Goal: Obtain resource: Download file/media

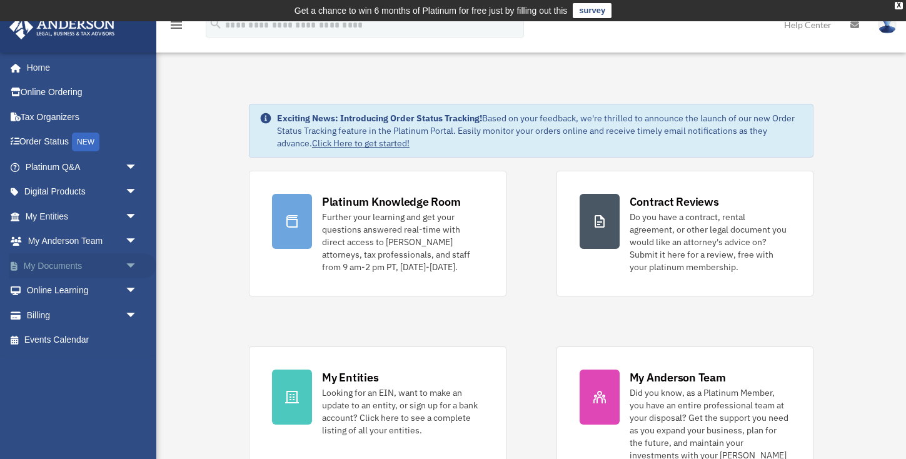
click at [62, 270] on link "My Documents arrow_drop_down" at bounding box center [83, 265] width 148 height 25
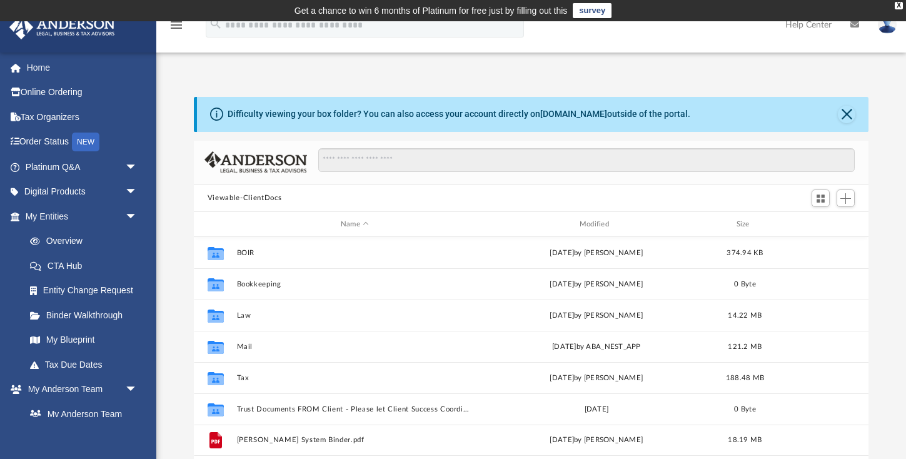
scroll to position [285, 675]
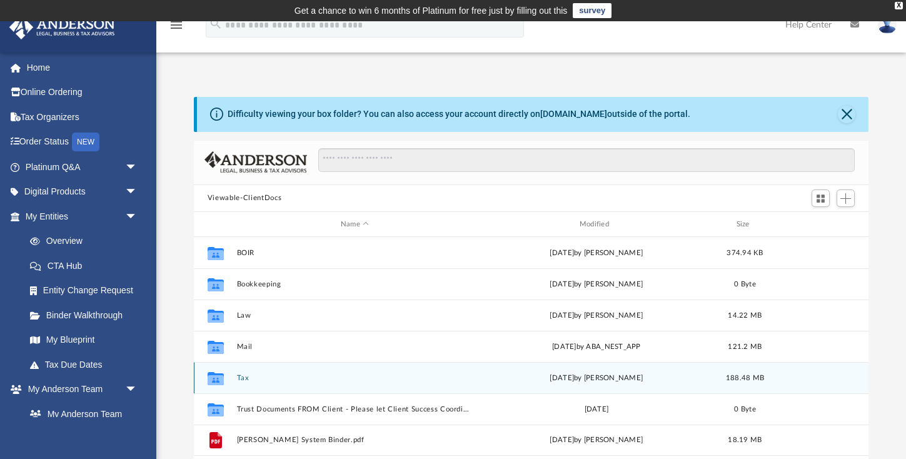
click at [241, 378] on button "Tax" at bounding box center [354, 378] width 236 height 8
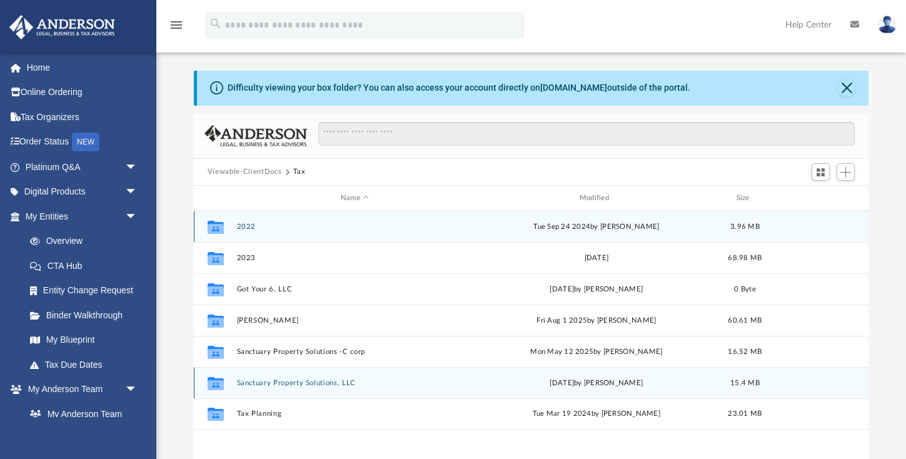
scroll to position [38, 0]
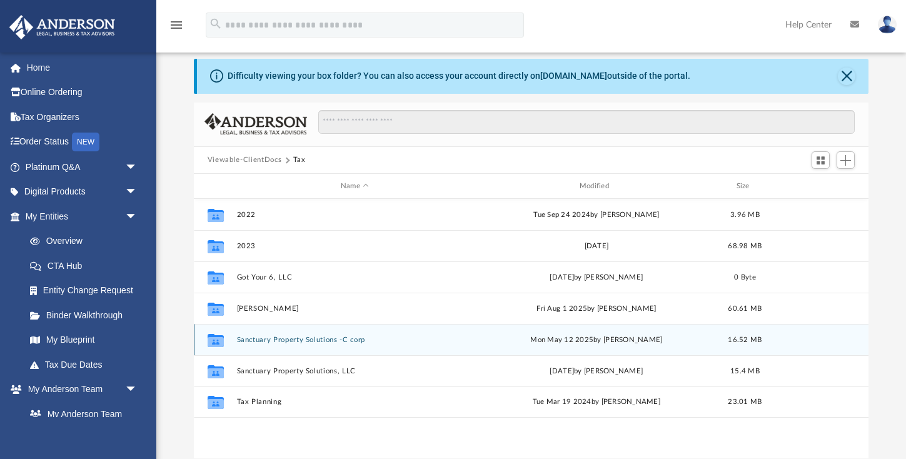
click at [291, 341] on button "Sanctuary Property Solutions -C corp" at bounding box center [354, 340] width 236 height 8
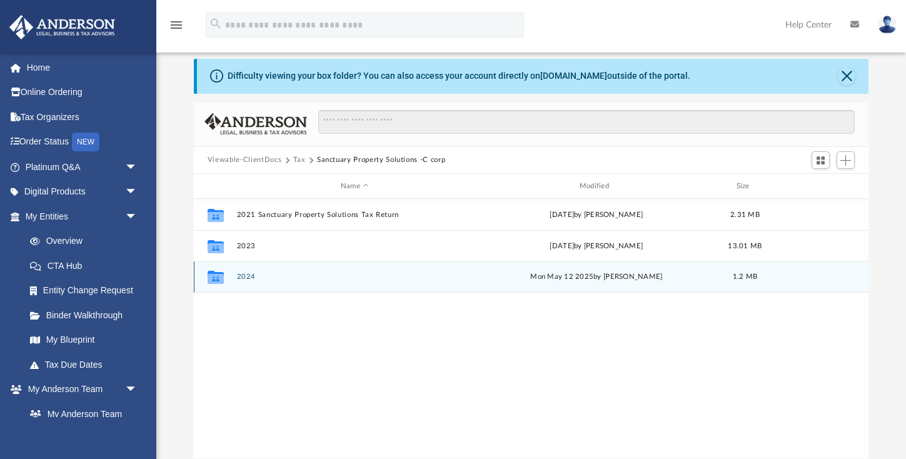
click at [245, 279] on button "2024" at bounding box center [354, 277] width 236 height 8
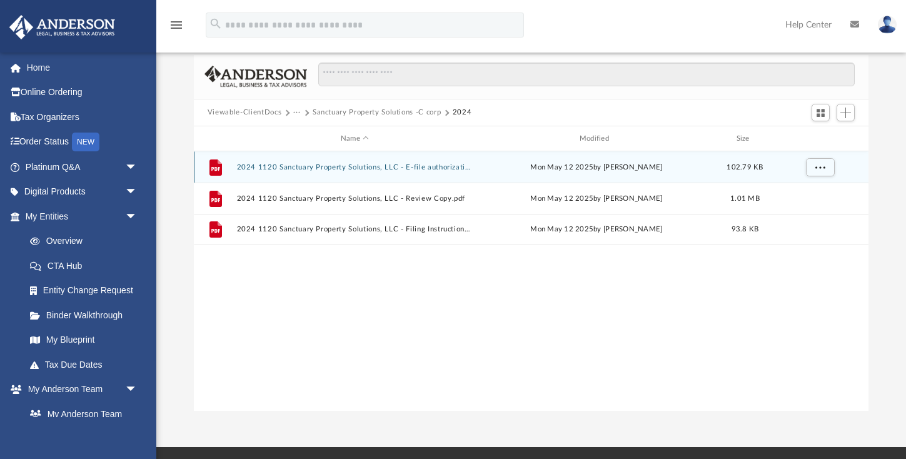
scroll to position [44, 0]
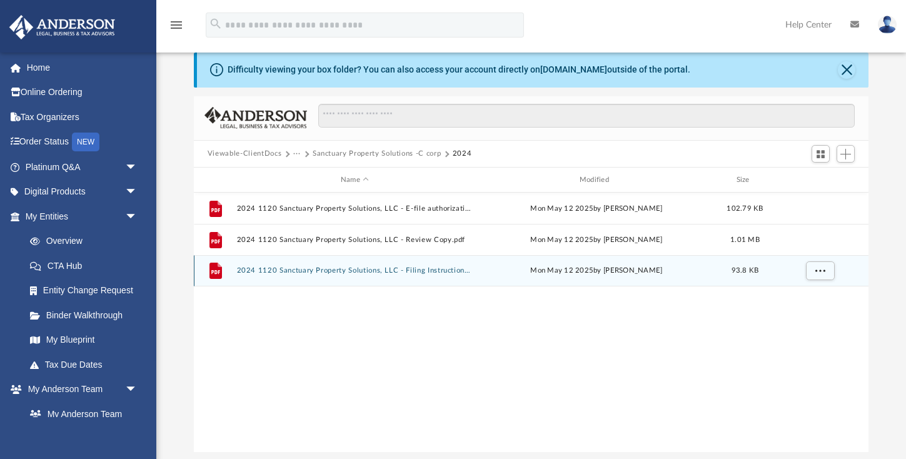
click at [285, 281] on div "File 2024 1120 Sanctuary Property Solutions, LLC - Filing Instructions.pdf Mon …" at bounding box center [531, 270] width 675 height 31
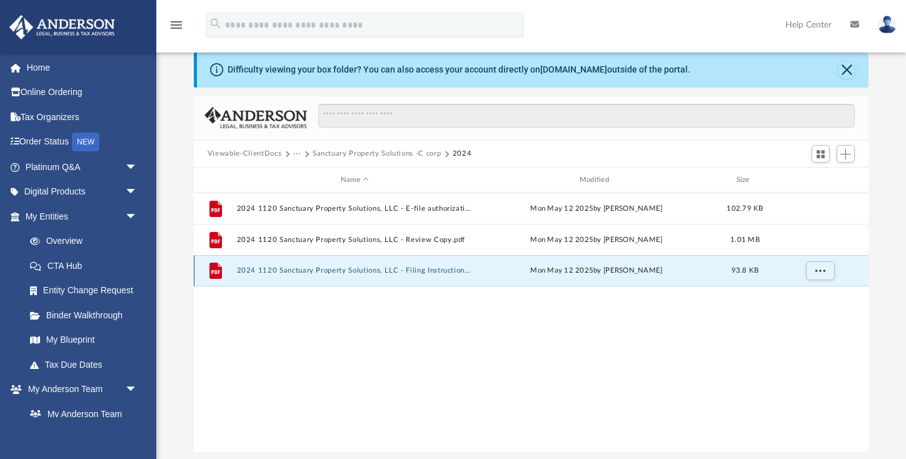
click at [281, 276] on div "File 2024 1120 Sanctuary Property Solutions, LLC - Filing Instructions.pdf Mon …" at bounding box center [531, 270] width 675 height 31
click at [280, 271] on button "2024 1120 Sanctuary Property Solutions, LLC - Filing Instructions.pdf" at bounding box center [354, 271] width 236 height 8
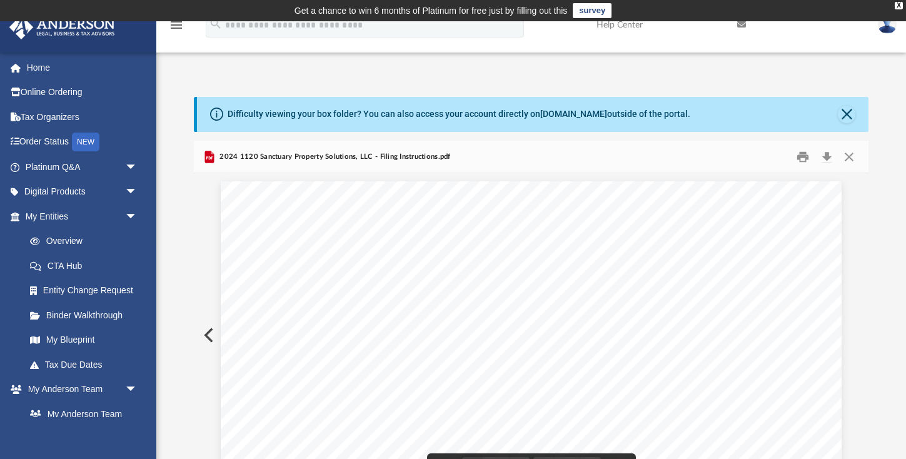
scroll to position [0, 0]
click at [208, 335] on button "Preview" at bounding box center [208, 335] width 28 height 35
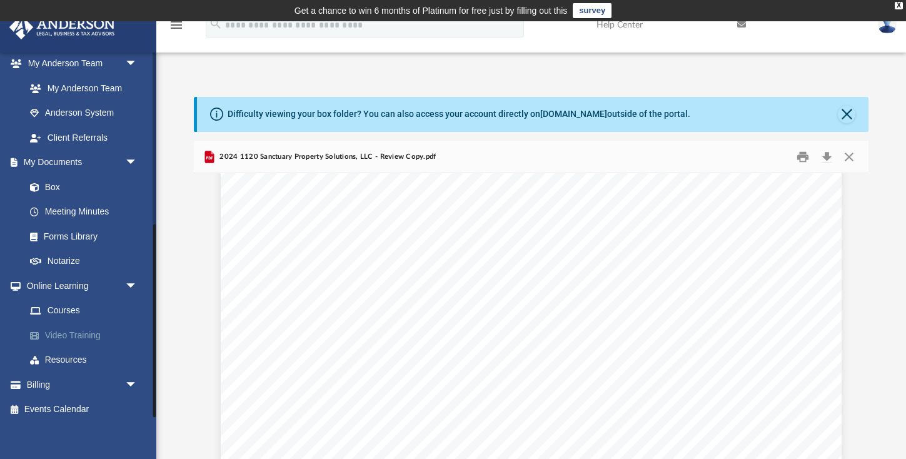
scroll to position [325, 0]
click at [53, 384] on link "Billing arrow_drop_down" at bounding box center [83, 385] width 148 height 25
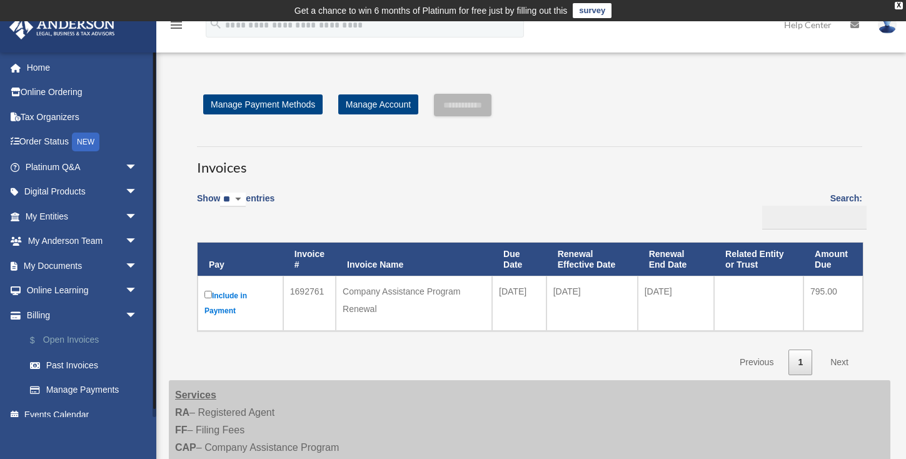
click at [81, 340] on link "$ Open Invoices" at bounding box center [87, 341] width 139 height 26
click at [76, 362] on link "Past Invoices" at bounding box center [87, 365] width 139 height 25
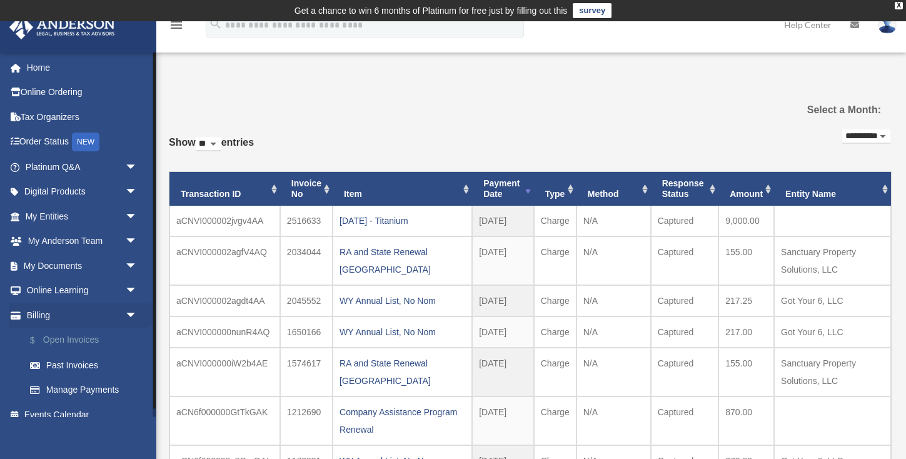
click at [73, 338] on link "$ Open Invoices" at bounding box center [87, 341] width 139 height 26
click at [69, 336] on link "$ Open Invoices" at bounding box center [87, 341] width 139 height 26
click at [51, 317] on link "Billing arrow_drop_down" at bounding box center [83, 315] width 148 height 25
click at [54, 342] on link "$ Open Invoices" at bounding box center [87, 341] width 139 height 26
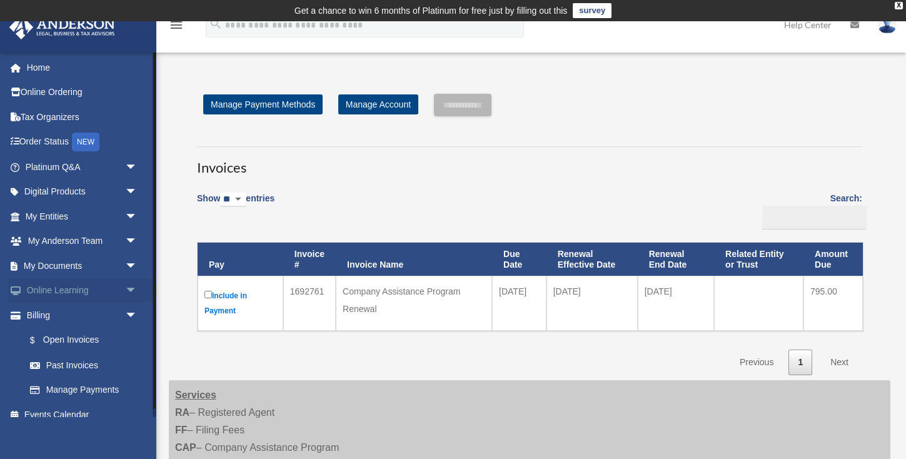
click at [72, 287] on link "Online Learning arrow_drop_down" at bounding box center [83, 290] width 148 height 25
click at [70, 266] on link "My Documents arrow_drop_down" at bounding box center [83, 265] width 148 height 25
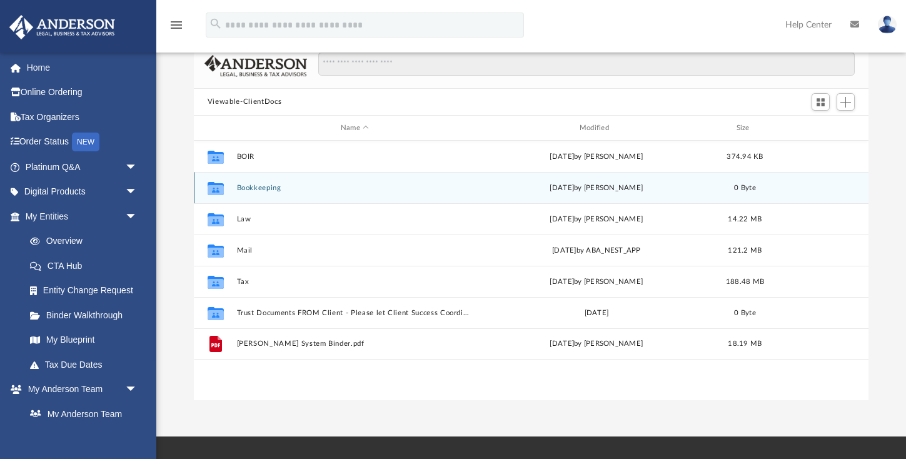
scroll to position [106, 0]
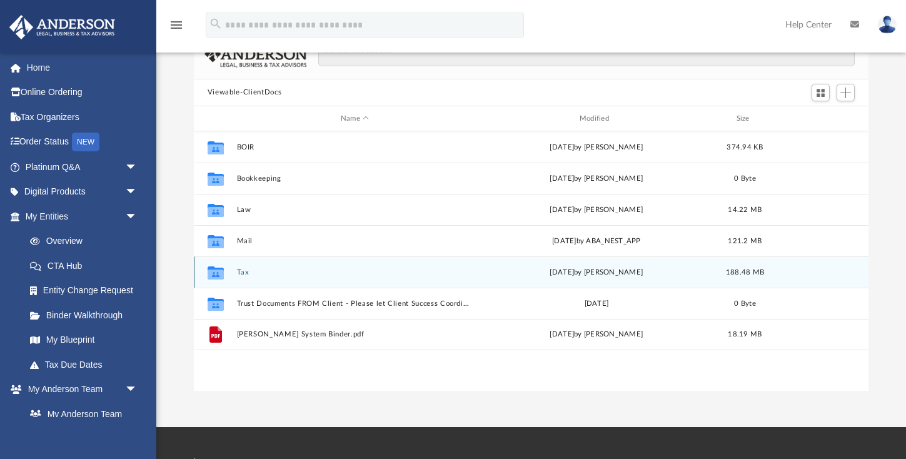
click at [241, 275] on button "Tax" at bounding box center [354, 272] width 236 height 8
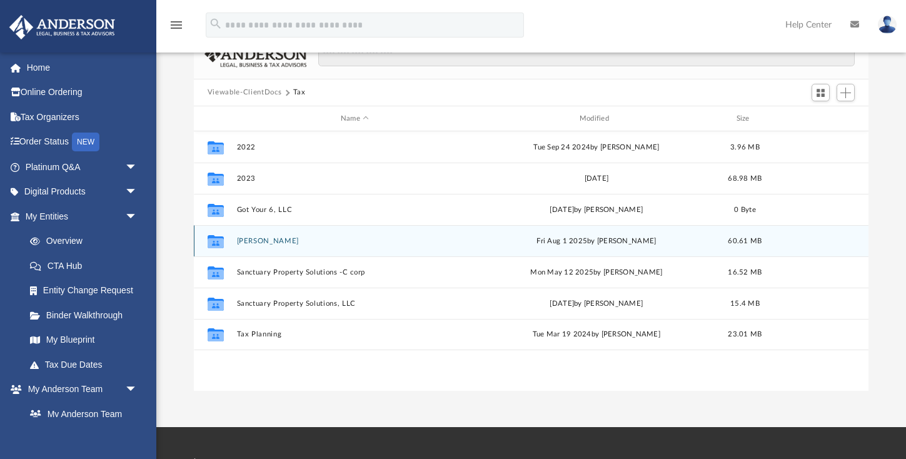
click at [270, 245] on div "Collaborated [PERSON_NAME][DATE] by [PERSON_NAME] 60.61 MB" at bounding box center [531, 240] width 675 height 31
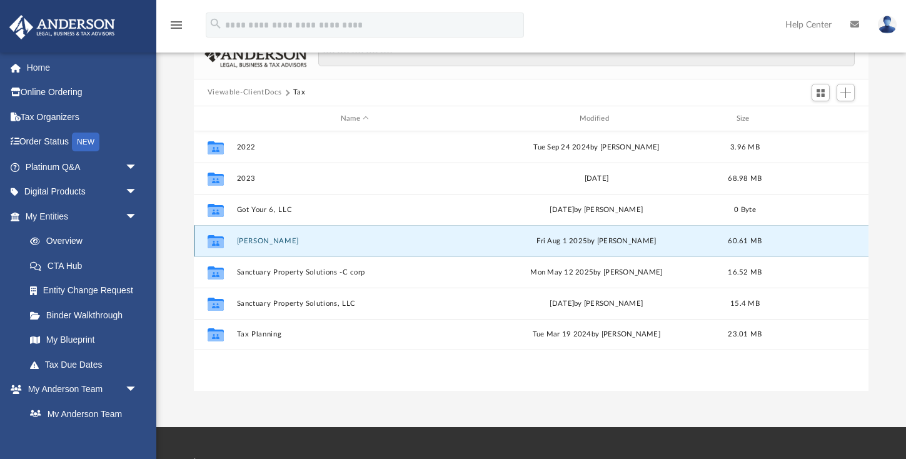
click at [270, 237] on button "[PERSON_NAME]" at bounding box center [354, 241] width 236 height 8
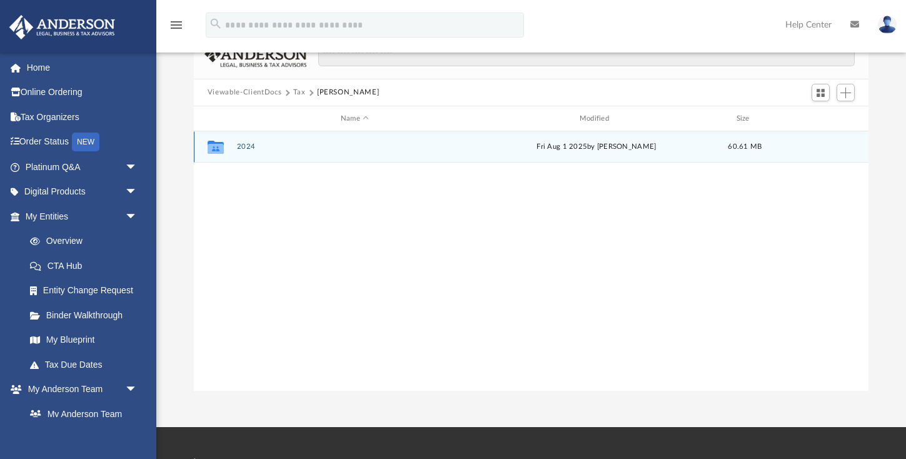
click at [245, 149] on button "2024" at bounding box center [354, 147] width 236 height 8
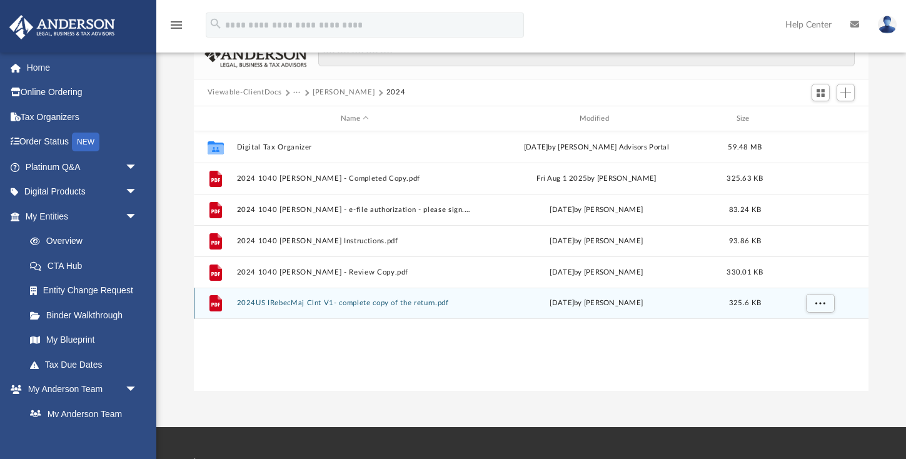
click at [287, 306] on button "2024US IRebecMaj Clnt V1- complete copy of the return.pdf" at bounding box center [354, 304] width 236 height 8
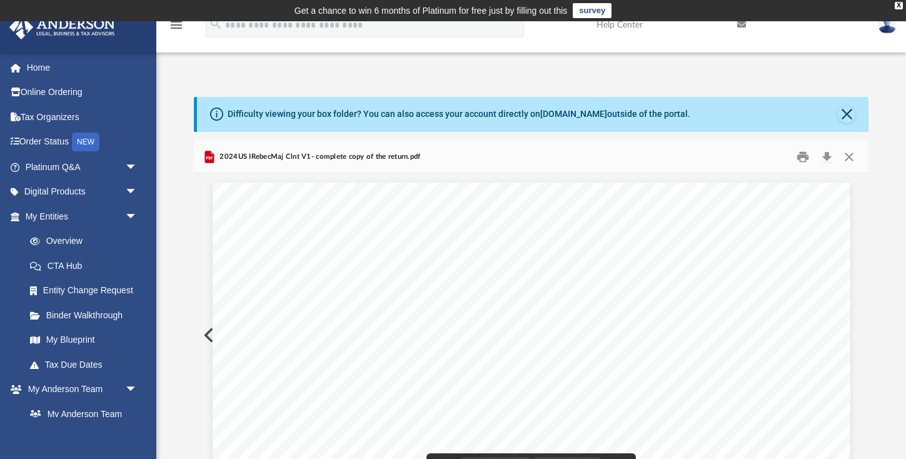
scroll to position [0, 0]
click at [851, 155] on button "Close" at bounding box center [849, 156] width 23 height 19
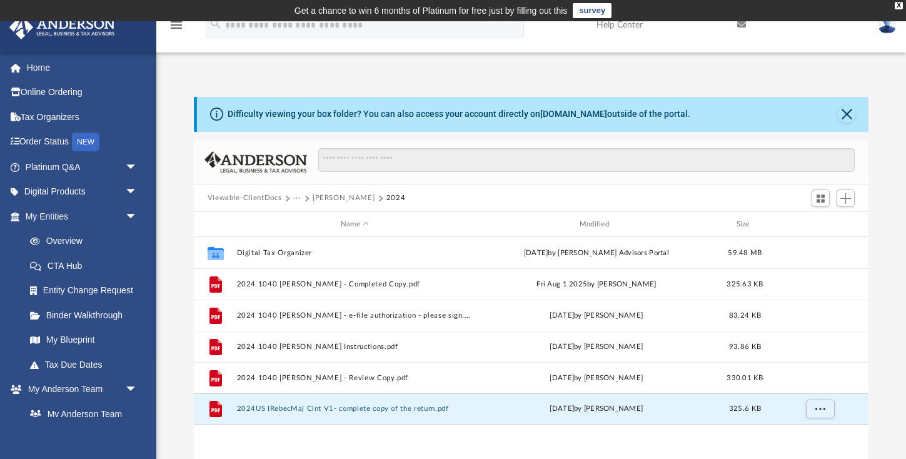
click at [334, 197] on button "[PERSON_NAME]" at bounding box center [344, 198] width 62 height 11
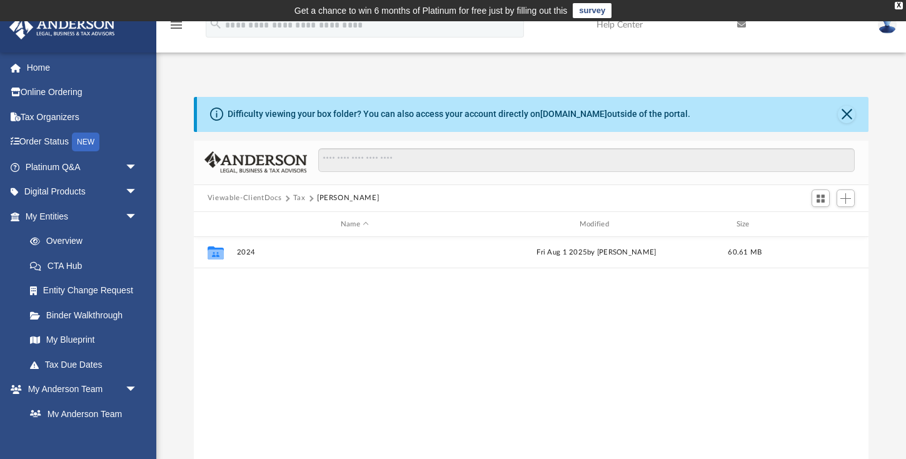
click at [298, 199] on button "Tax" at bounding box center [299, 198] width 13 height 11
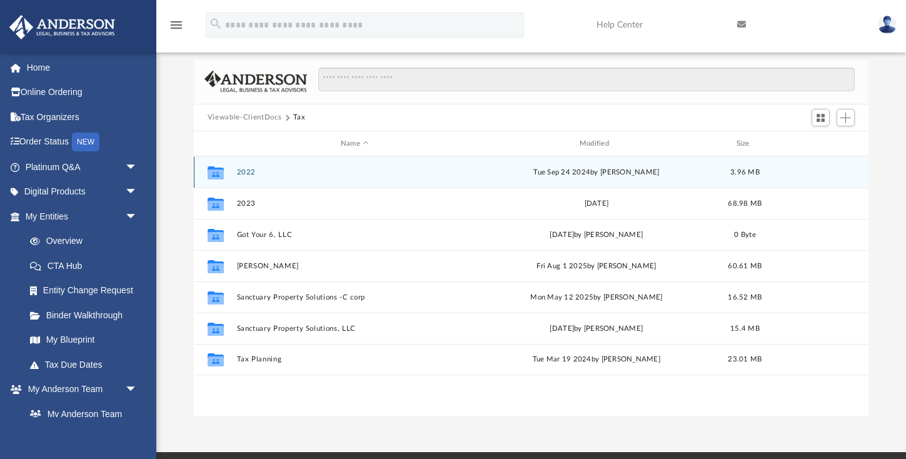
scroll to position [83, 0]
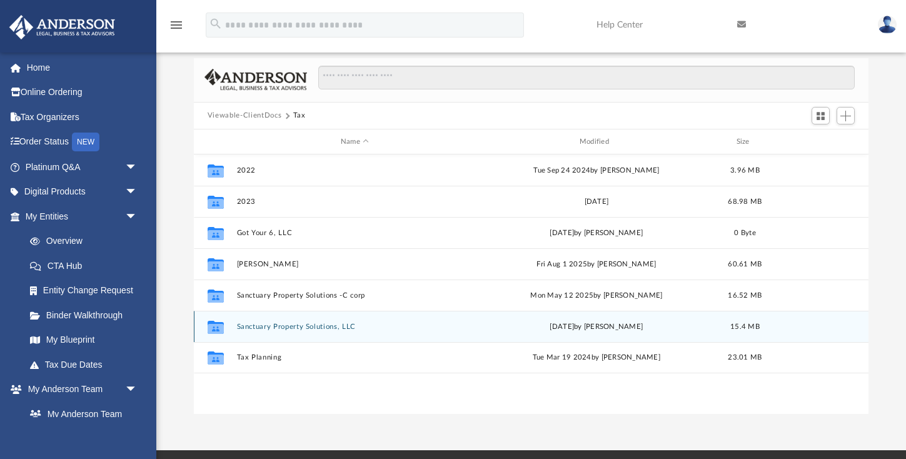
click at [259, 326] on button "Sanctuary Property Solutions, LLC" at bounding box center [354, 327] width 236 height 8
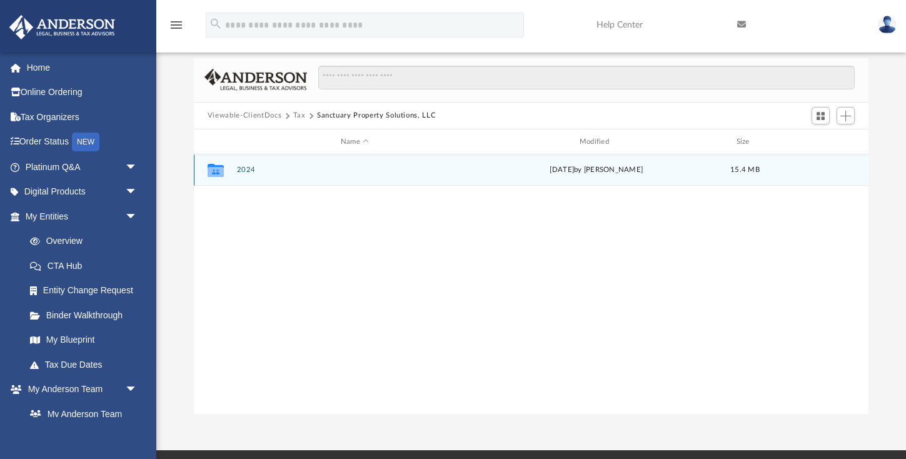
click at [251, 169] on button "2024" at bounding box center [354, 170] width 236 height 8
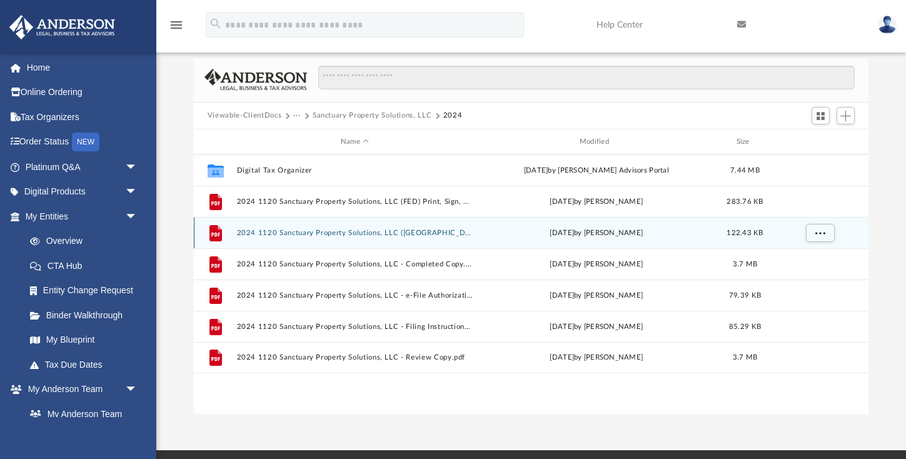
click at [300, 234] on button "2024 1120 Sanctuary Property Solutions, LLC ([GEOGRAPHIC_DATA]) Print, Sign, Ma…" at bounding box center [354, 233] width 236 height 8
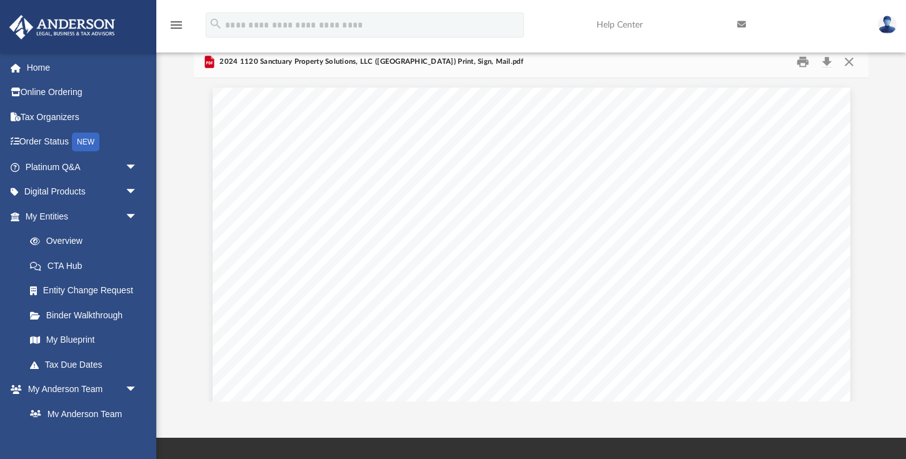
scroll to position [0, 0]
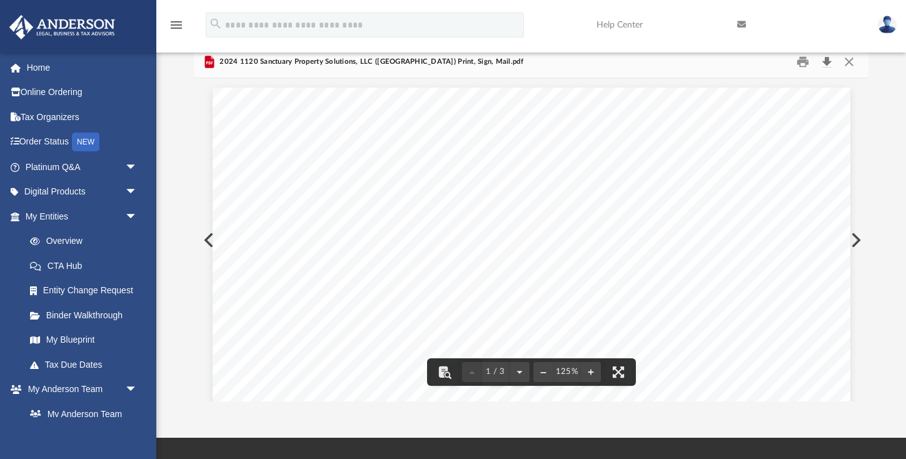
click at [826, 61] on button "Download" at bounding box center [827, 61] width 23 height 19
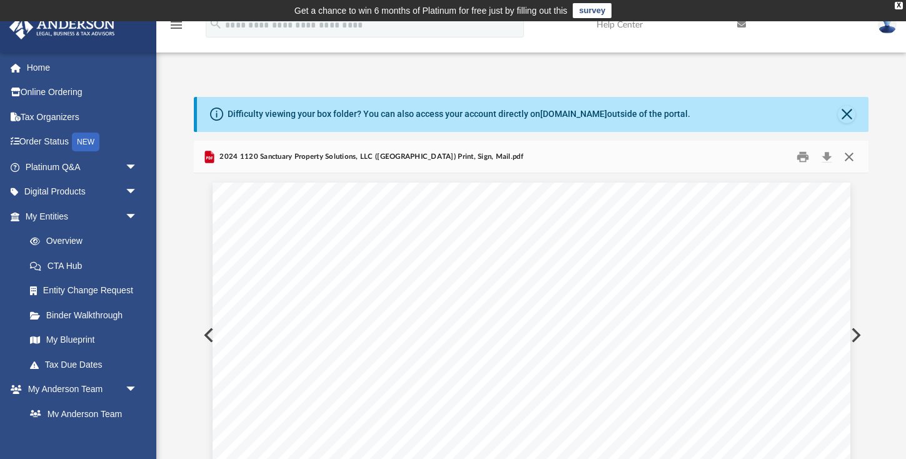
click at [851, 158] on button "Close" at bounding box center [849, 156] width 23 height 19
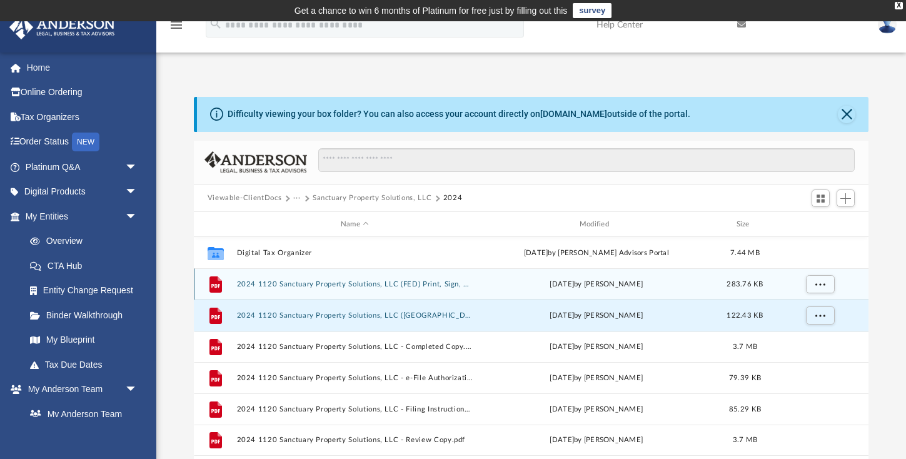
click at [410, 288] on button "2024 1120 Sanctuary Property Solutions, LLC (FED) Print, Sign, Mail.pdf" at bounding box center [354, 284] width 236 height 8
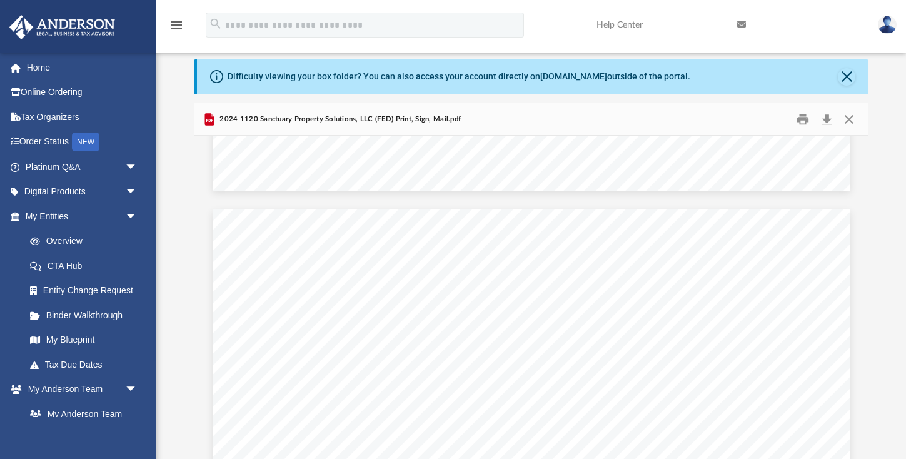
scroll to position [2579, 0]
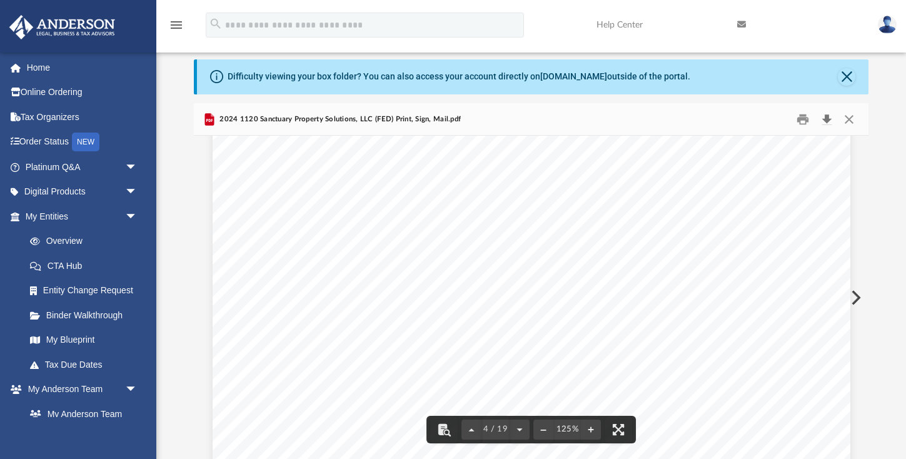
click at [824, 119] on button "Download" at bounding box center [827, 118] width 23 height 19
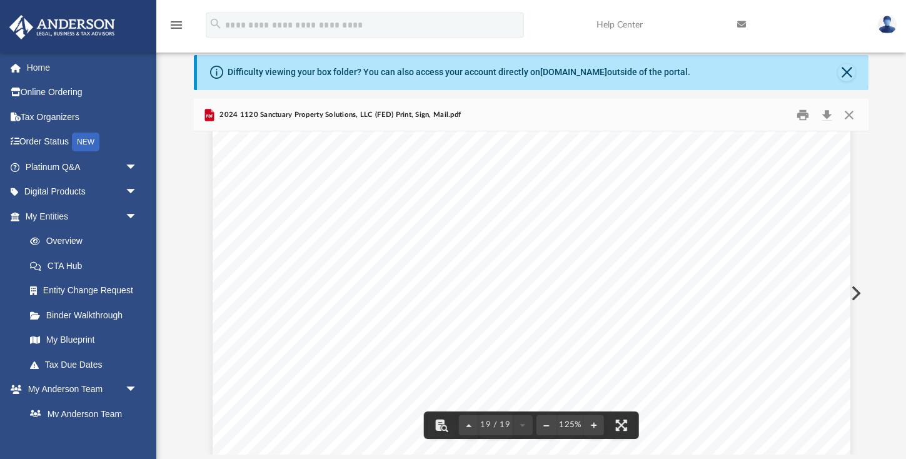
scroll to position [15430, 0]
click at [852, 119] on button "Close" at bounding box center [849, 114] width 23 height 19
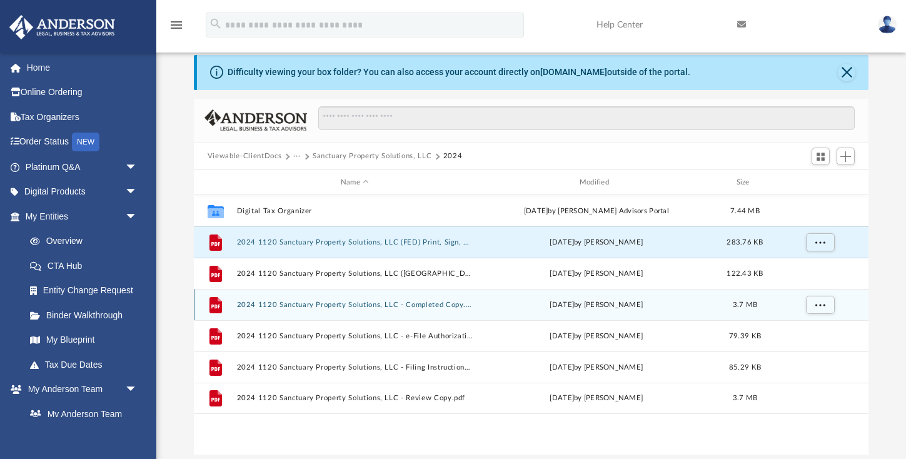
click at [355, 309] on div "File 2024 1120 Sanctuary Property Solutions, LLC - Completed Copy.pdf [DATE] by…" at bounding box center [531, 304] width 675 height 31
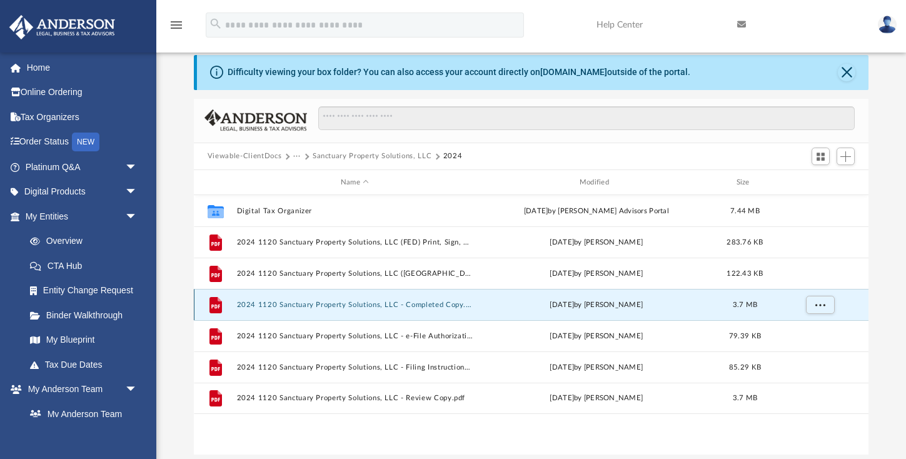
click at [354, 306] on button "2024 1120 Sanctuary Property Solutions, LLC - Completed Copy.pdf" at bounding box center [354, 305] width 236 height 8
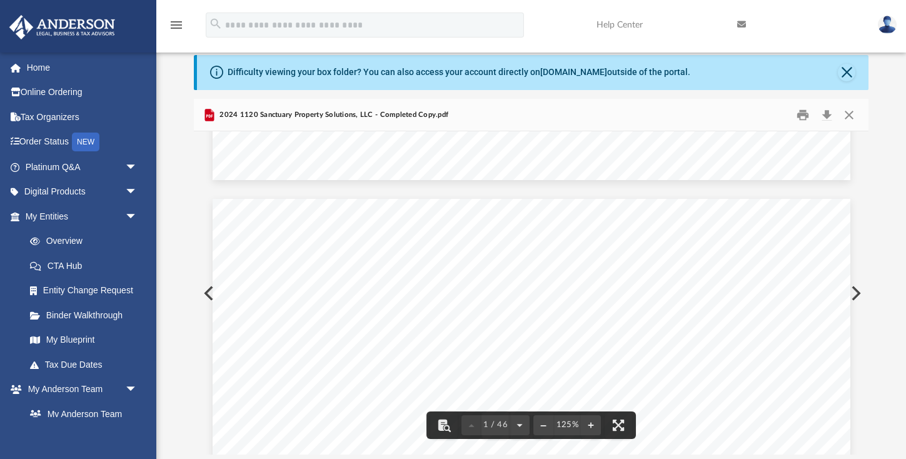
scroll to position [0, 0]
click at [843, 109] on button "Close" at bounding box center [849, 114] width 23 height 19
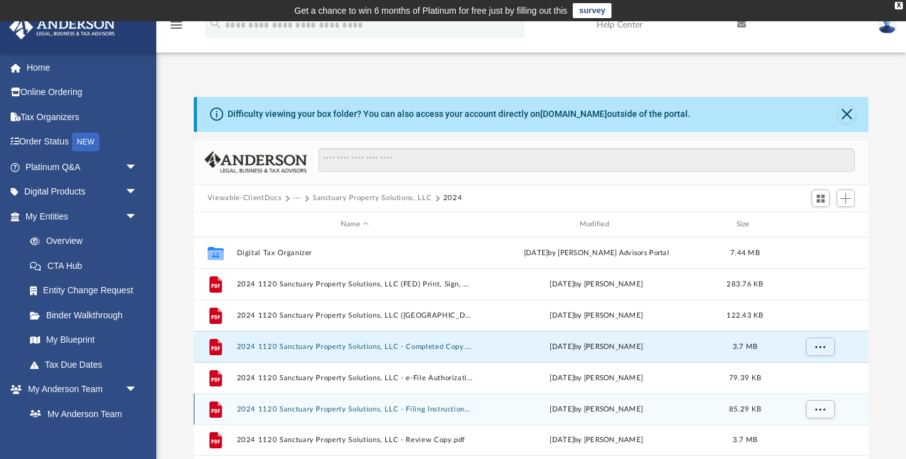
click at [414, 417] on div "File 2024 1120 Sanctuary Property Solutions, LLC - Filing Instructions.pdf [DAT…" at bounding box center [531, 408] width 675 height 31
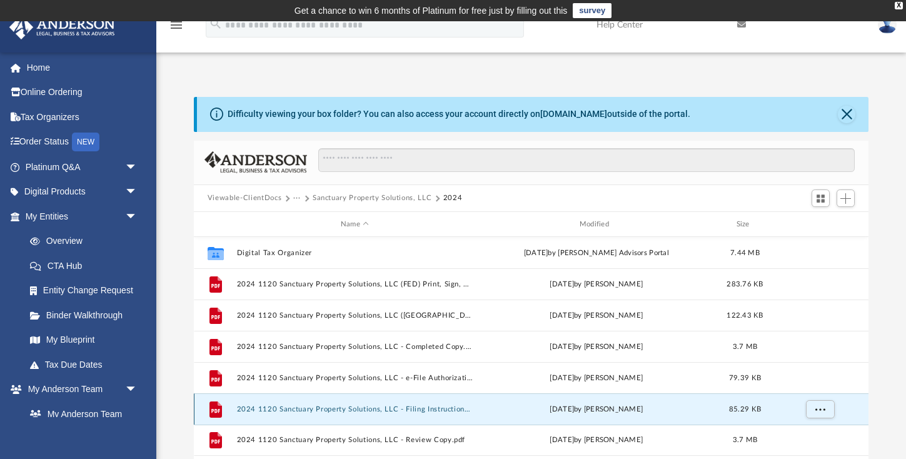
click at [413, 413] on button "2024 1120 Sanctuary Property Solutions, LLC - Filing Instructions.pdf" at bounding box center [354, 409] width 236 height 8
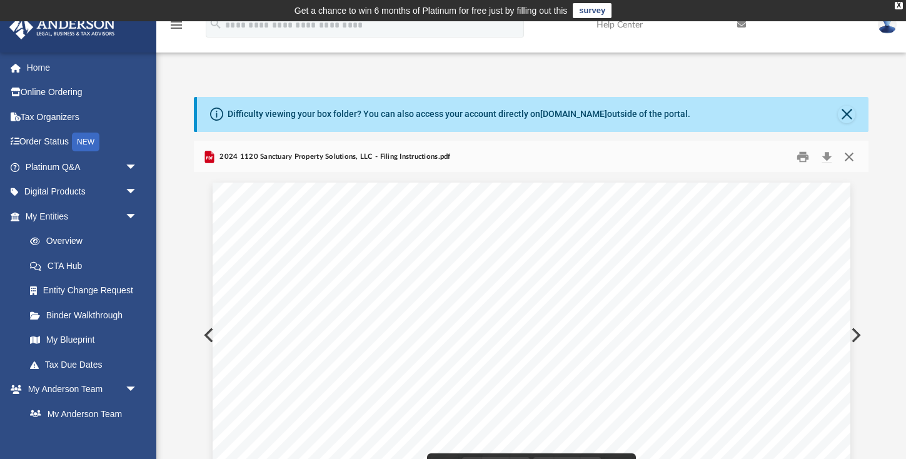
click at [856, 156] on button "Close" at bounding box center [849, 156] width 23 height 19
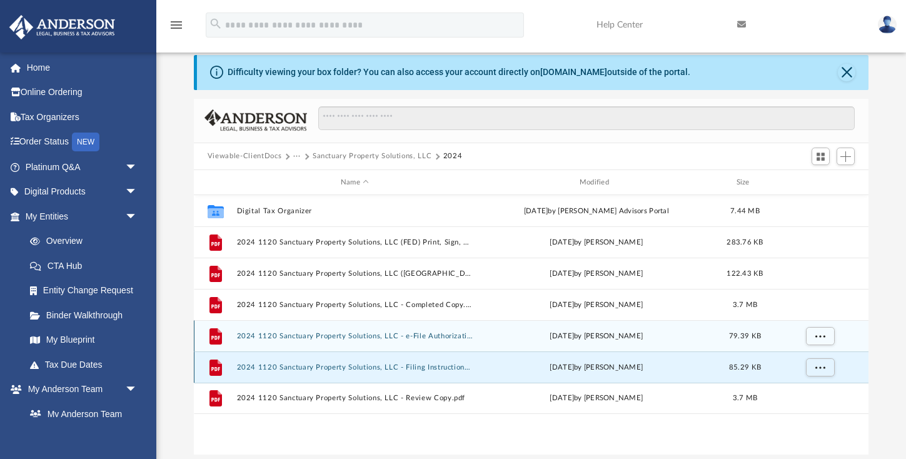
scroll to position [45, 0]
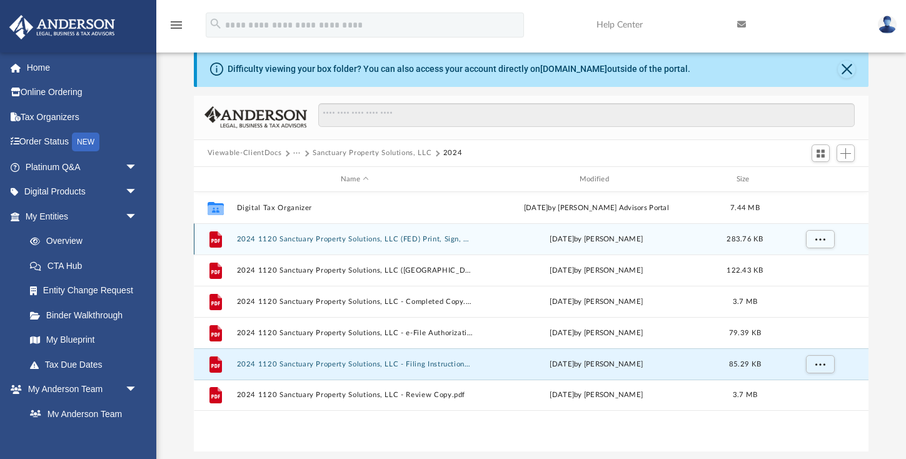
click at [443, 243] on div "File 2024 1120 Sanctuary Property Solutions, LLC (FED) Print, Sign, Mail.pdf [D…" at bounding box center [531, 238] width 675 height 31
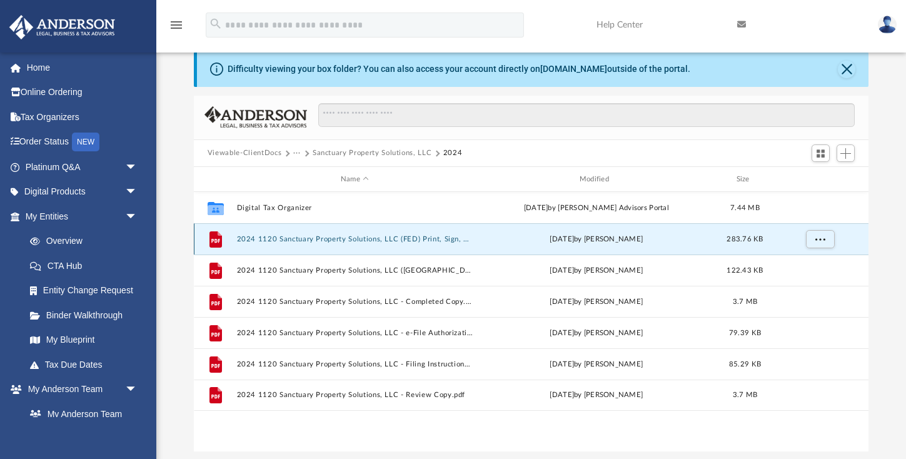
click at [437, 241] on button "2024 1120 Sanctuary Property Solutions, LLC (FED) Print, Sign, Mail.pdf" at bounding box center [354, 239] width 236 height 8
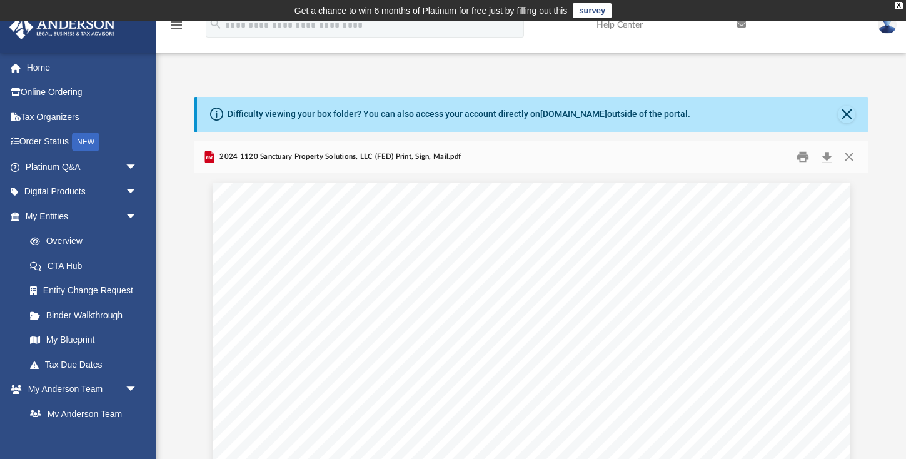
scroll to position [0, 0]
click at [849, 113] on button "Close" at bounding box center [847, 115] width 18 height 18
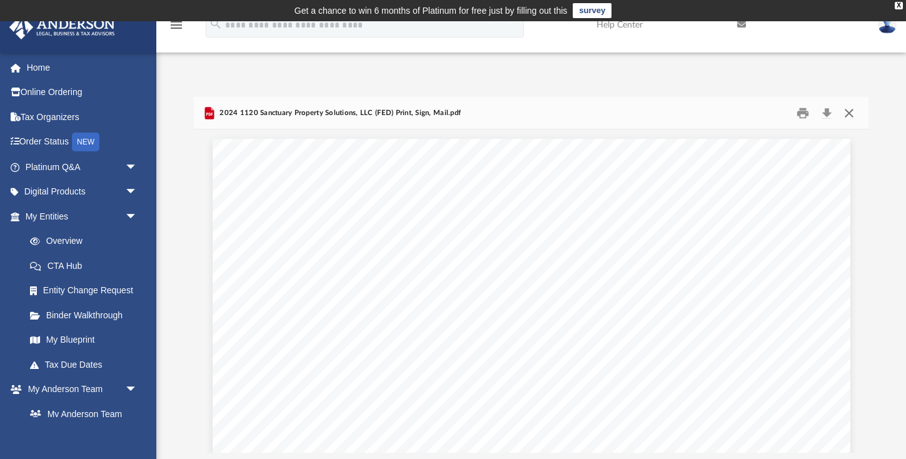
click at [849, 118] on button "Close" at bounding box center [849, 112] width 23 height 19
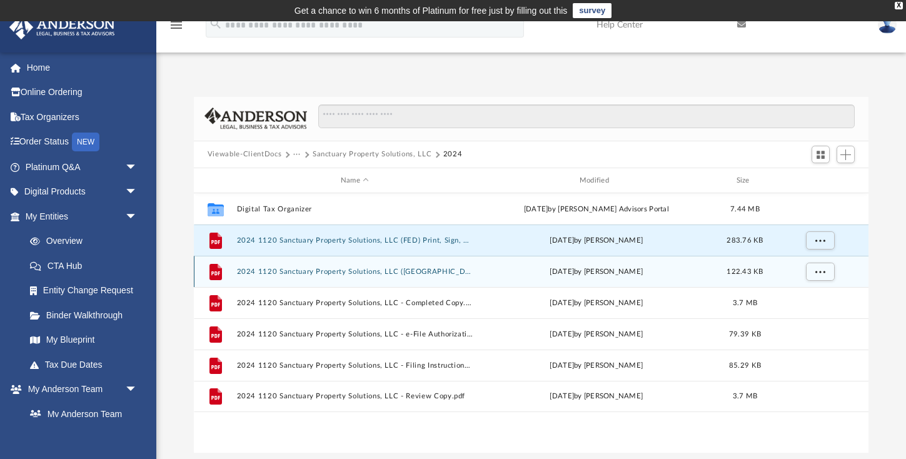
click at [413, 276] on div "File 2024 1120 Sanctuary Property Solutions, LLC ([GEOGRAPHIC_DATA]) Print, Sig…" at bounding box center [531, 271] width 675 height 31
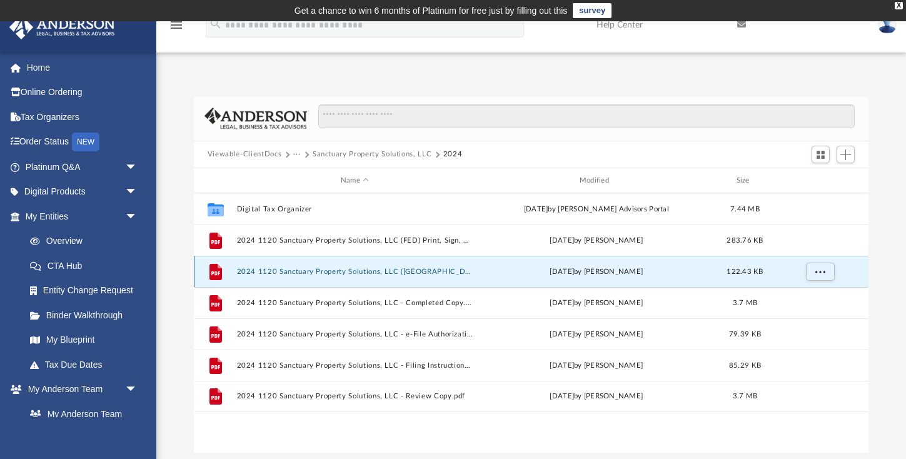
click at [379, 274] on button "2024 1120 Sanctuary Property Solutions, LLC ([GEOGRAPHIC_DATA]) Print, Sign, Ma…" at bounding box center [354, 272] width 236 height 8
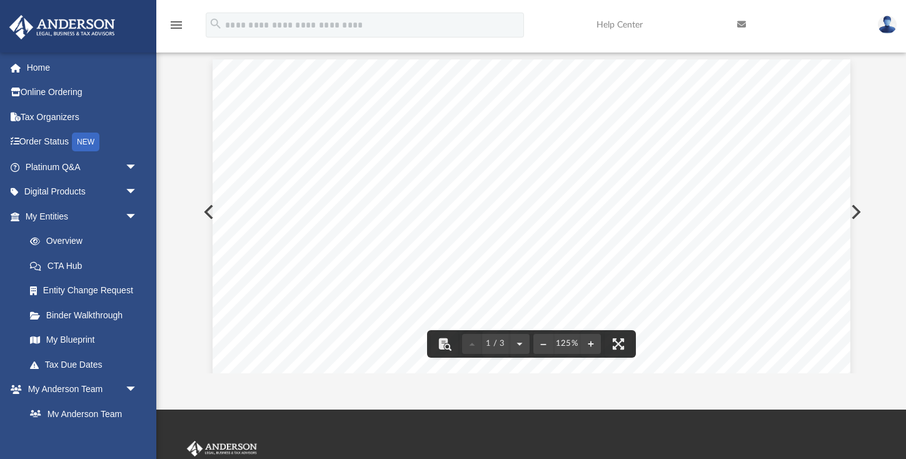
click at [208, 213] on button "Preview" at bounding box center [208, 212] width 28 height 35
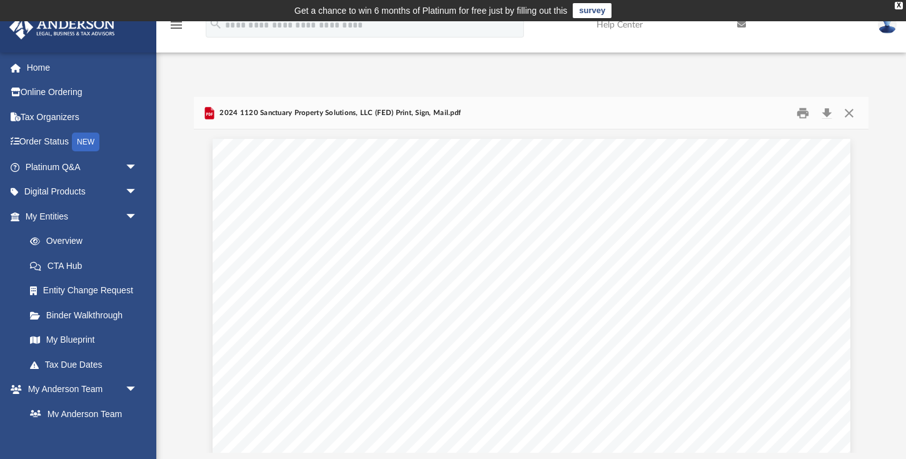
click at [889, 30] on img at bounding box center [887, 25] width 19 height 18
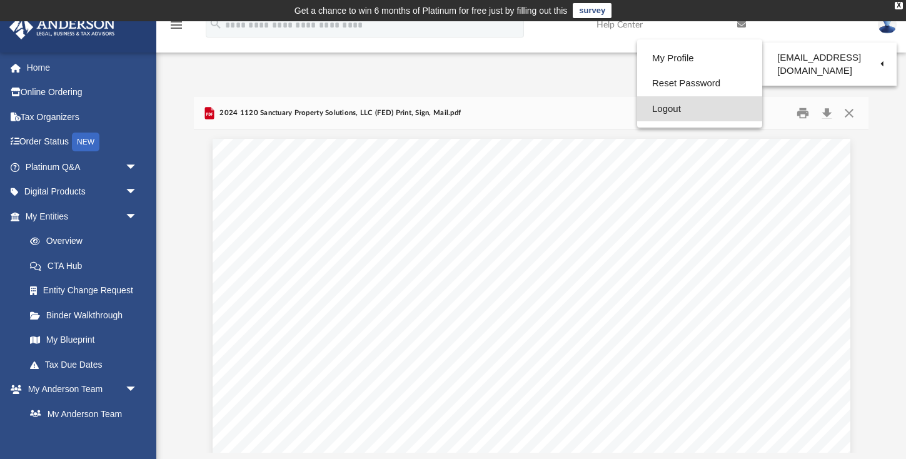
click at [694, 109] on link "Logout" at bounding box center [699, 109] width 125 height 26
